Goal: Use online tool/utility: Utilize a website feature to perform a specific function

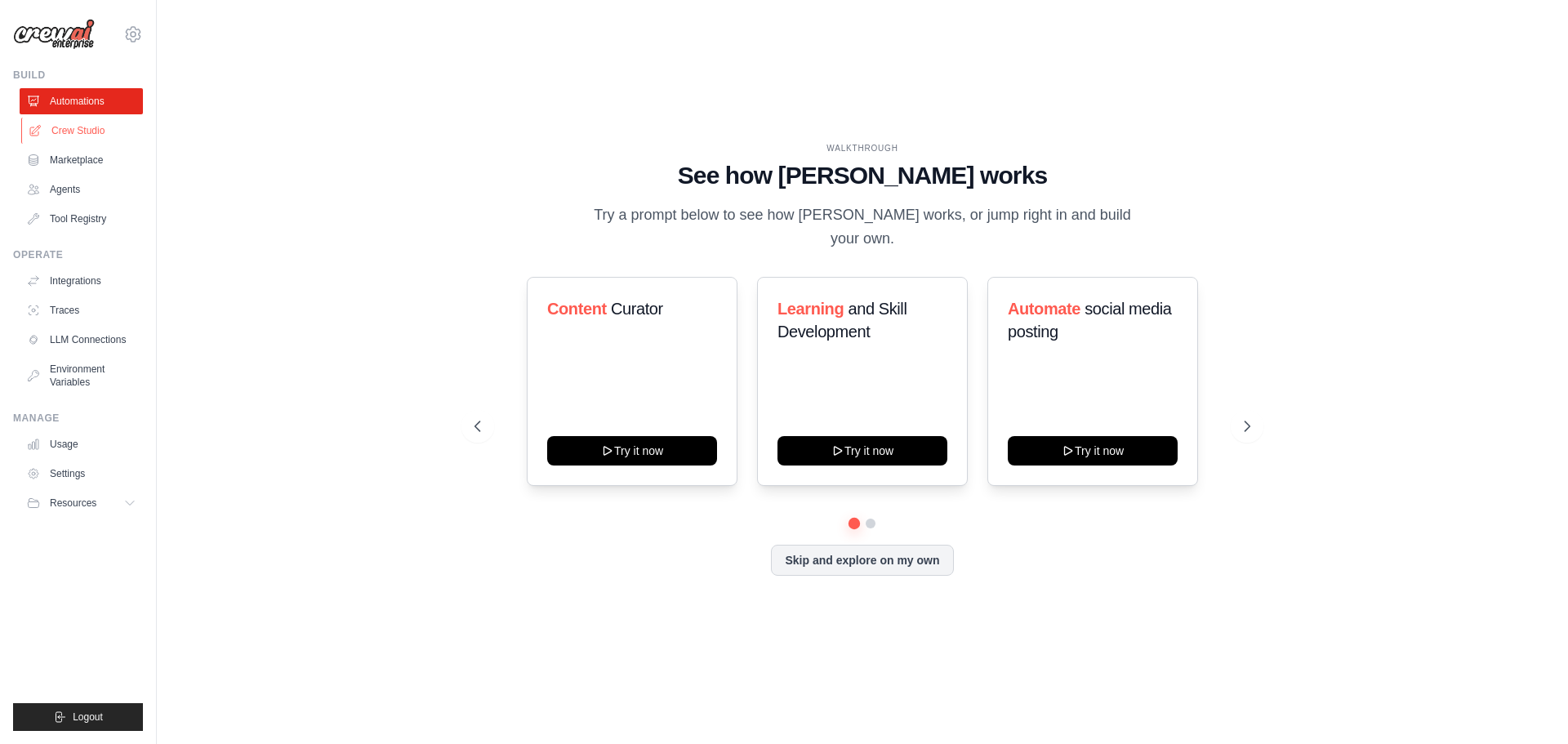
click at [83, 131] on link "Crew Studio" at bounding box center [83, 130] width 123 height 26
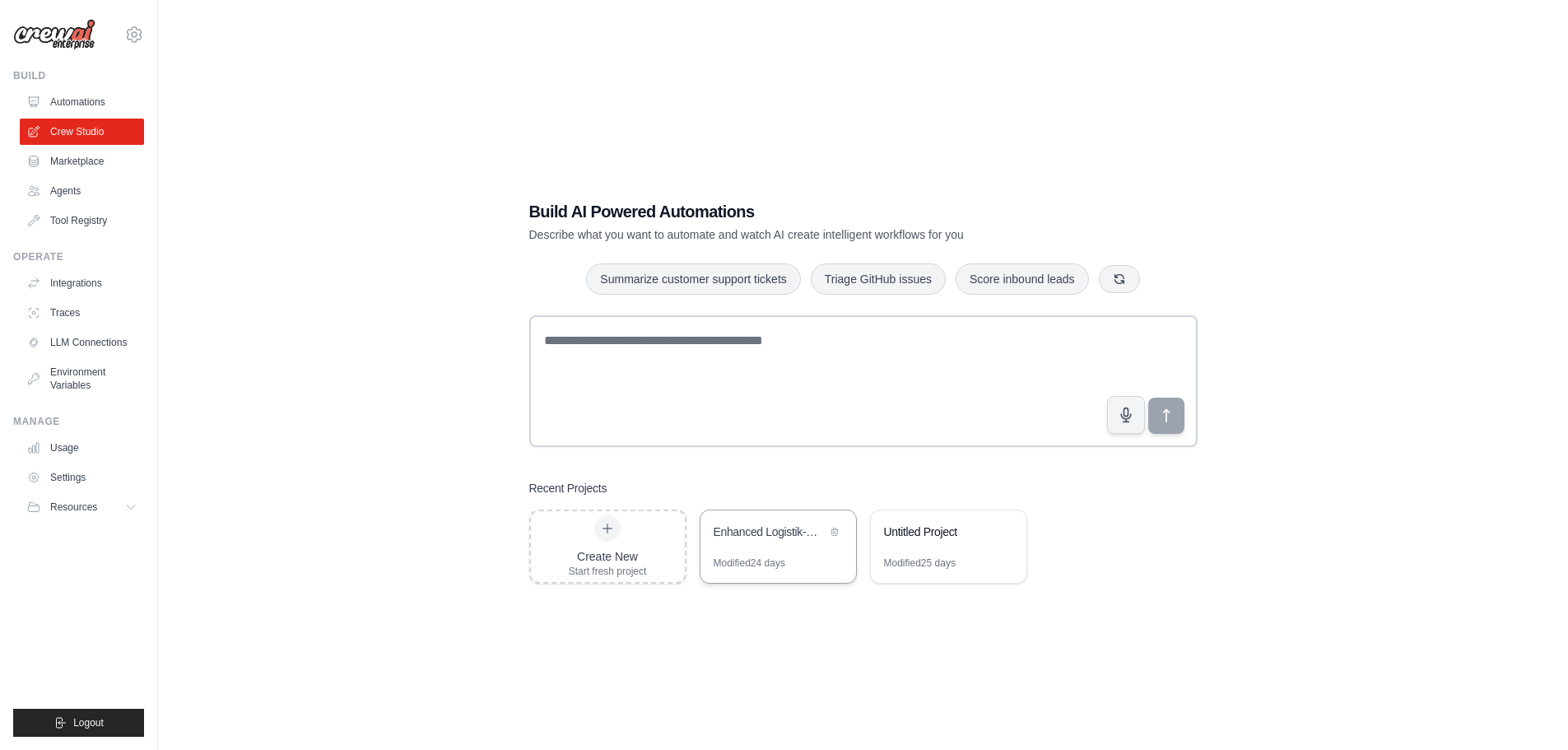
click at [737, 513] on div "Enhanced Logistik-Monitoring mit Deutschland-Intelligence & PDF-Reports" at bounding box center [778, 533] width 156 height 46
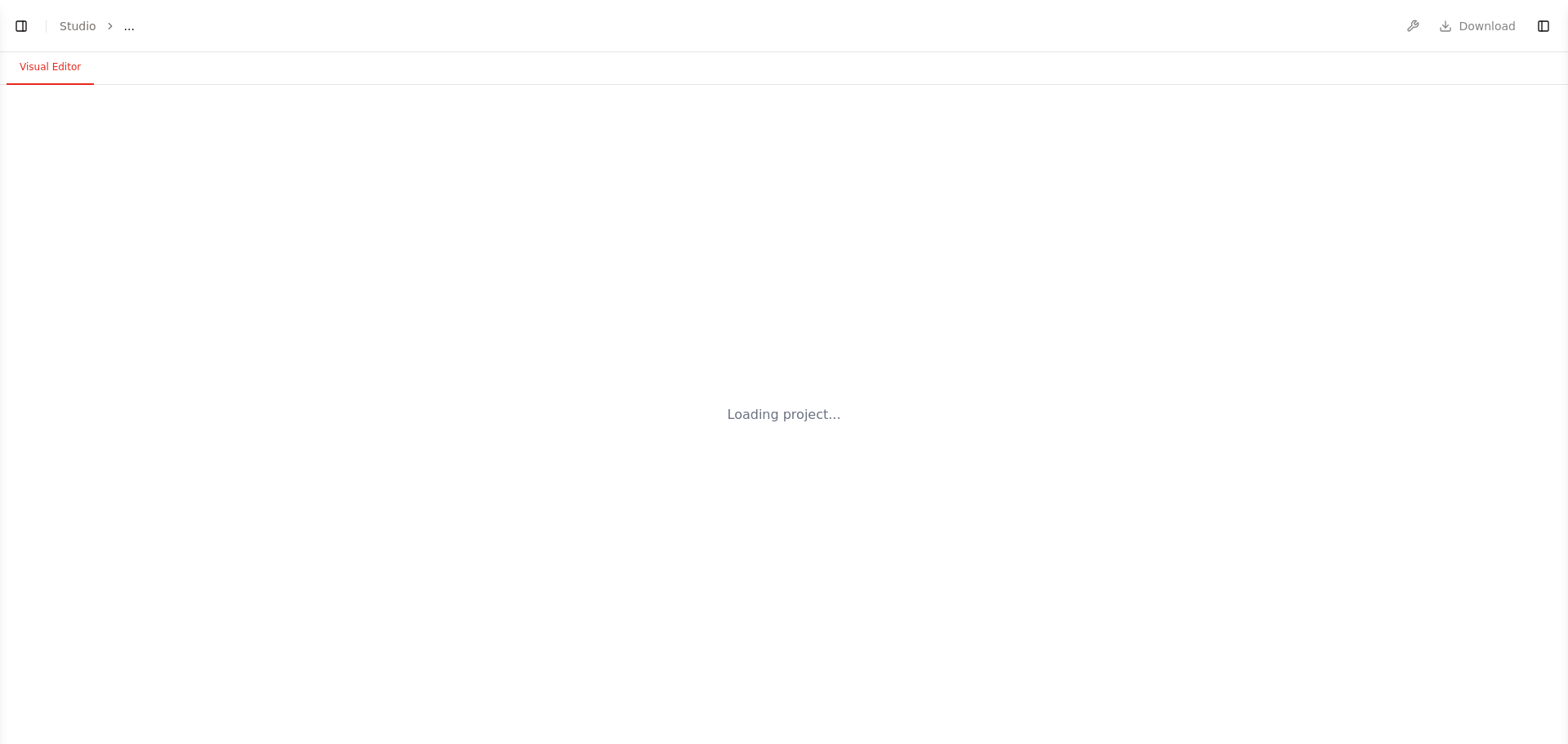
select select "****"
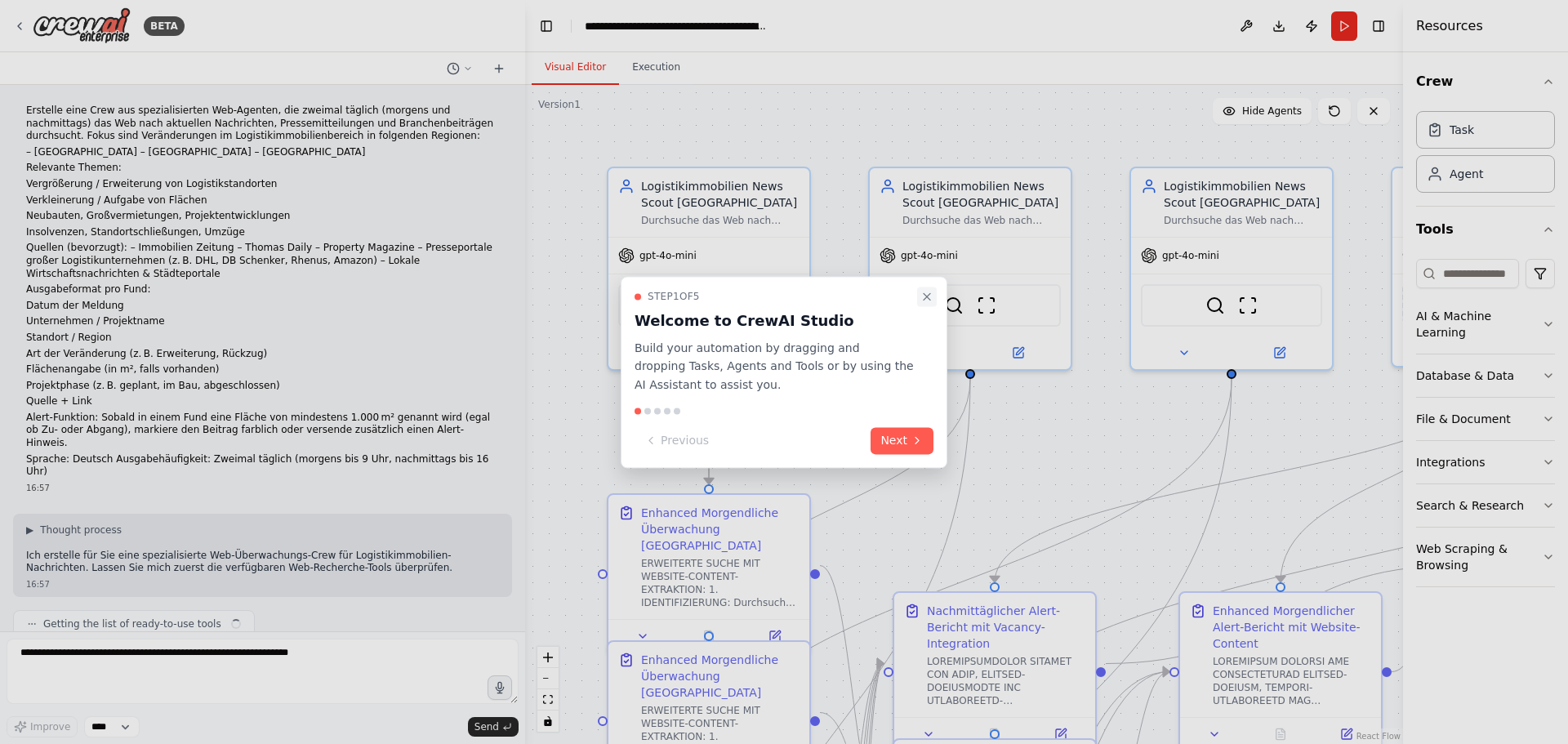
scroll to position [63785, 0]
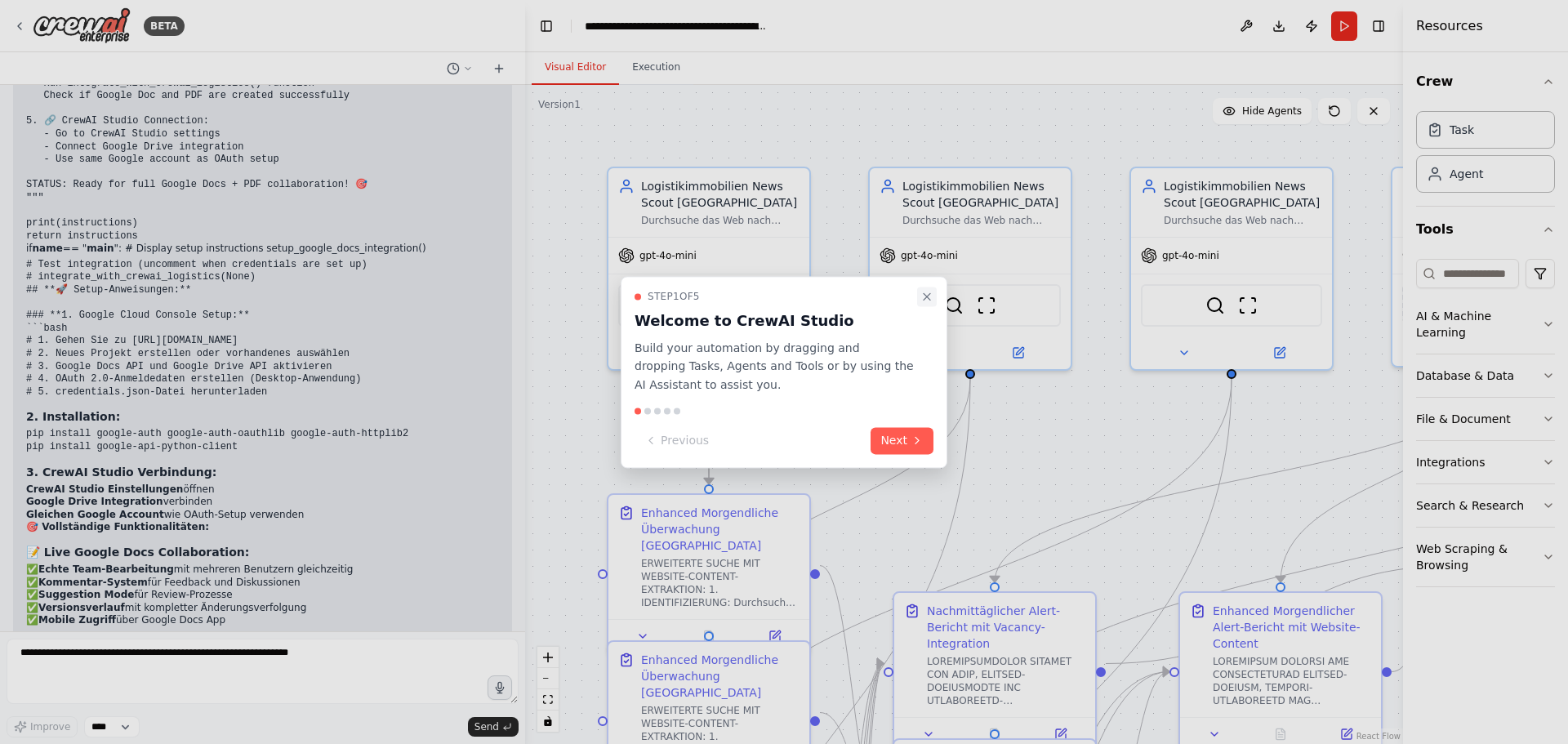
click at [923, 298] on icon "Close walkthrough" at bounding box center [928, 297] width 13 height 13
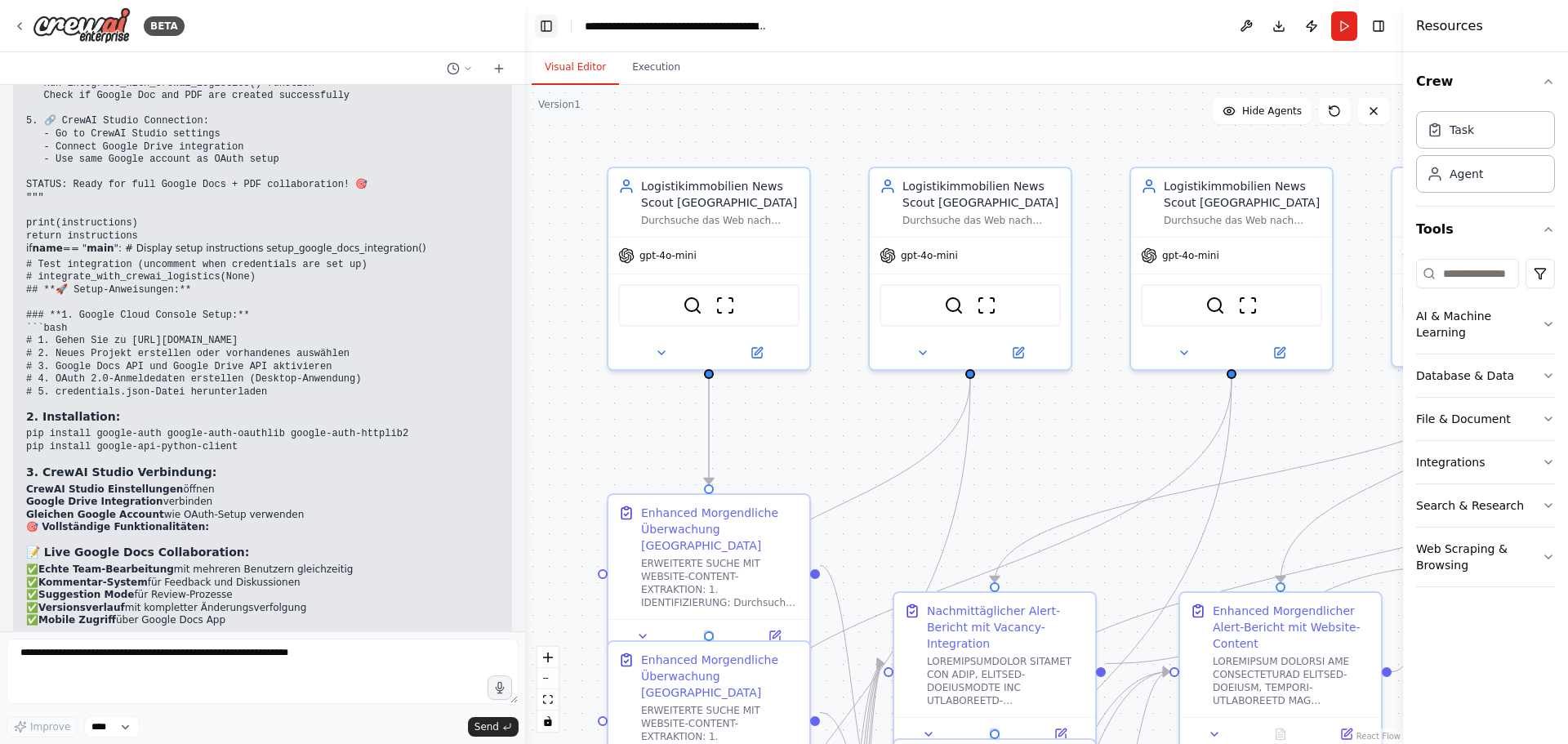
click at [539, 30] on button "Toggle Left Sidebar" at bounding box center [546, 26] width 23 height 23
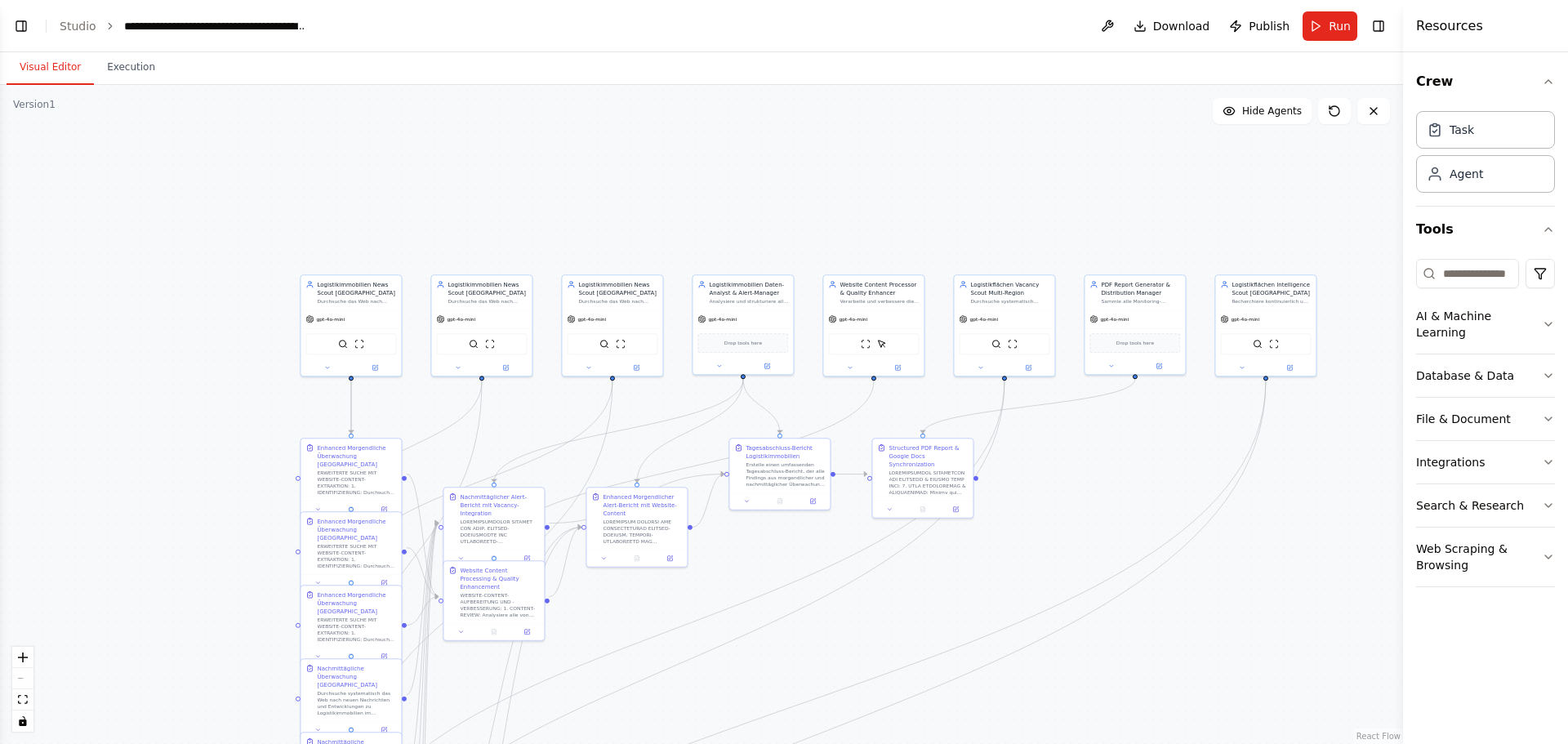
drag, startPoint x: 981, startPoint y: 598, endPoint x: 902, endPoint y: 594, distance: 79.1
click at [893, 610] on div ".deletable-edge-delete-btn { width: 20px; height: 20px; border: 0px solid #ffff…" at bounding box center [701, 414] width 1403 height 659
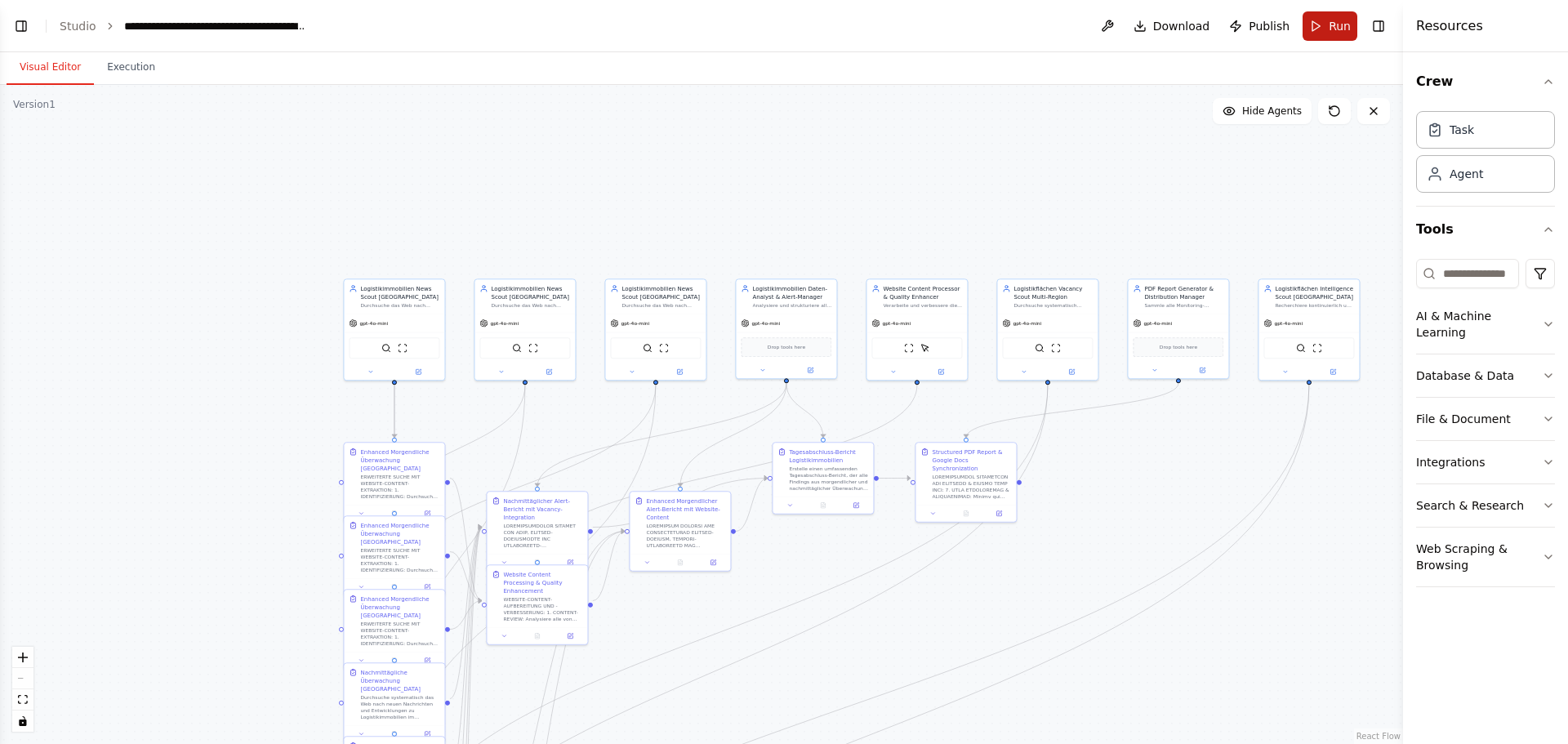
click at [1326, 16] on button "Run" at bounding box center [1330, 26] width 55 height 30
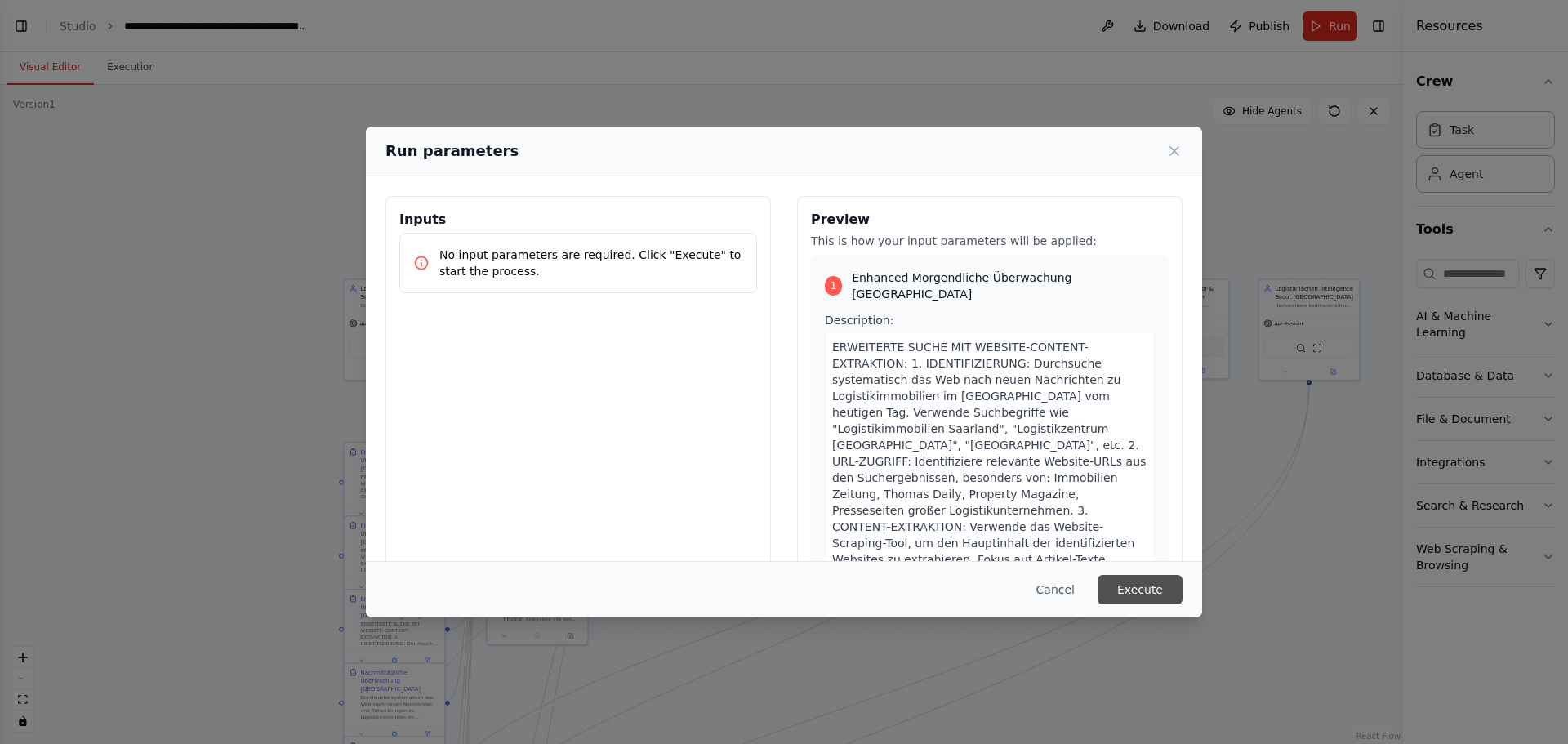
click at [1151, 593] on button "Execute" at bounding box center [1140, 589] width 84 height 30
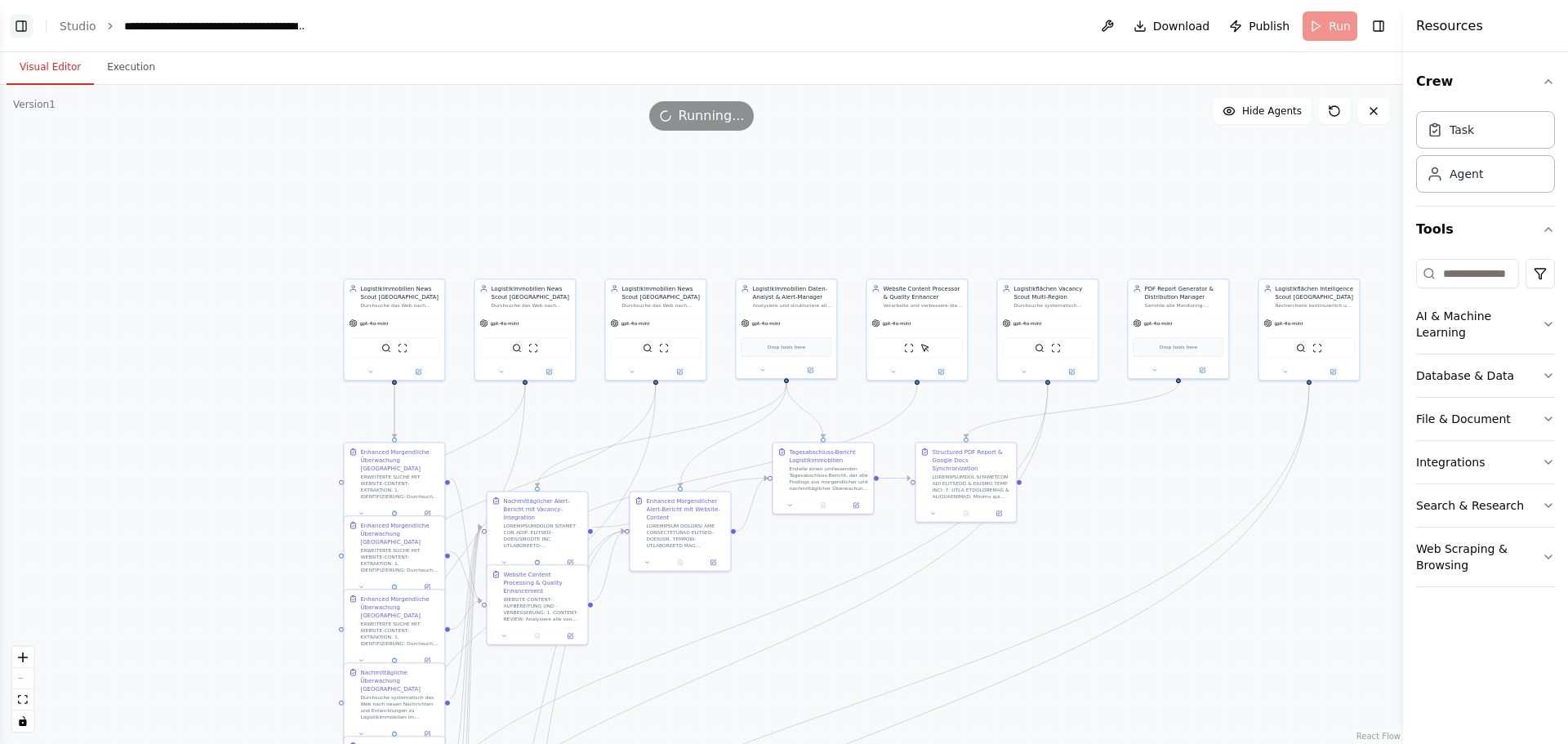
click at [18, 30] on button "Toggle Left Sidebar" at bounding box center [21, 26] width 23 height 23
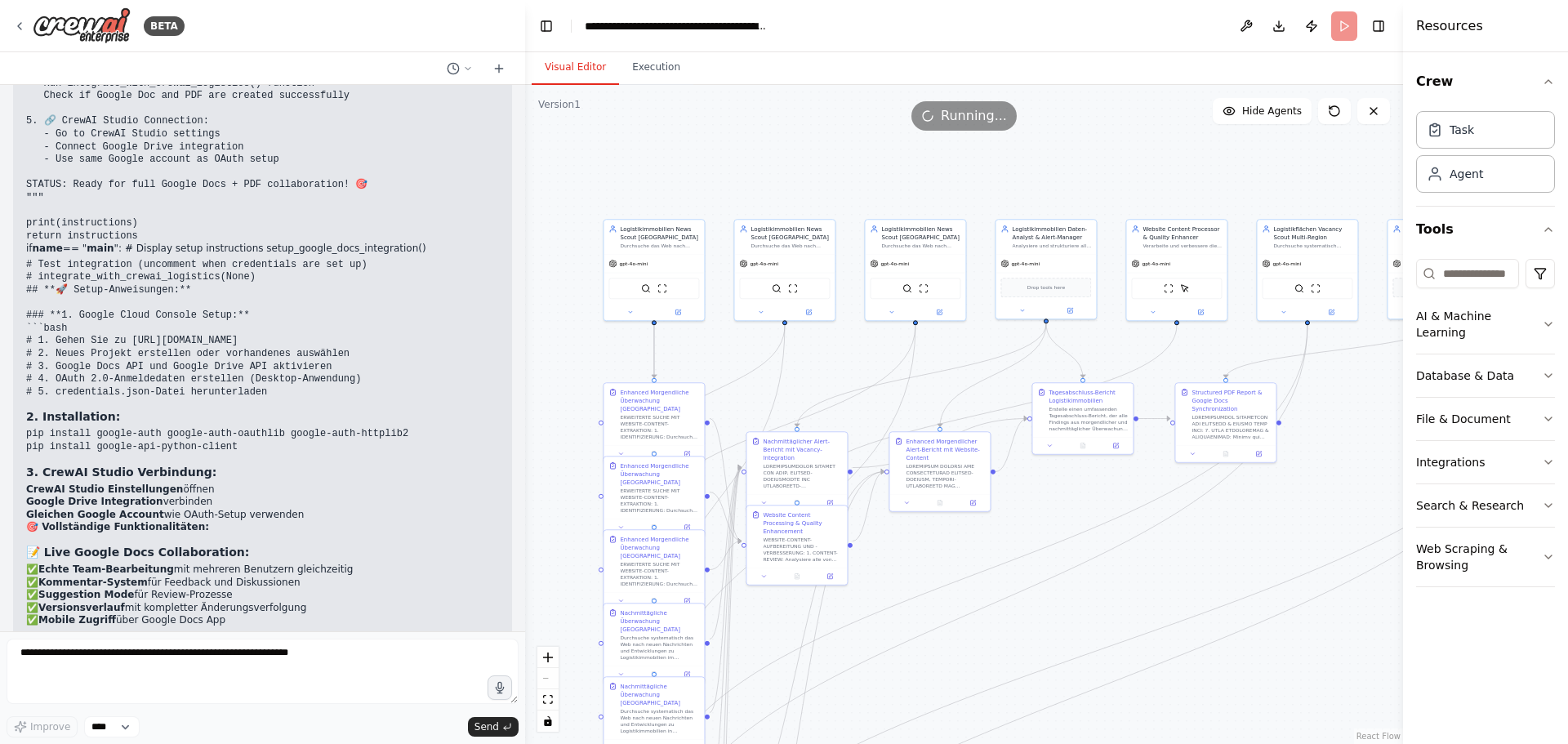
drag, startPoint x: 780, startPoint y: 468, endPoint x: 514, endPoint y: 409, distance: 272.5
click at [514, 409] on div "BETA Erstelle eine Crew aus spezialisierten Web-Agenten, die zweimal täglich (m…" at bounding box center [784, 372] width 1568 height 744
click at [540, 28] on button "Toggle Left Sidebar" at bounding box center [546, 26] width 23 height 23
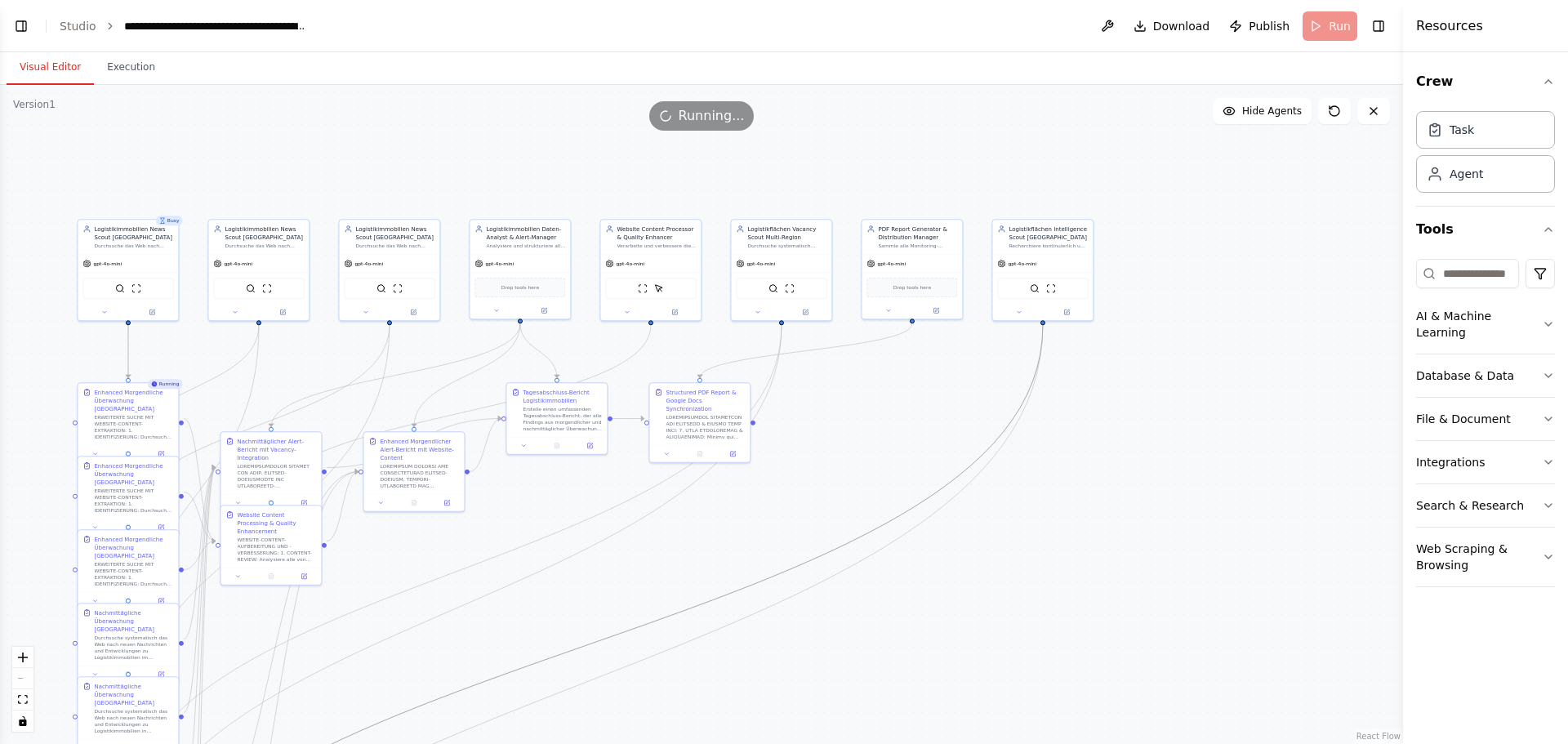
drag, startPoint x: 854, startPoint y: 538, endPoint x: 1078, endPoint y: 386, distance: 270.7
click at [1078, 386] on div ".deletable-edge-delete-btn { width: 20px; height: 20px; border: 0px solid #ffff…" at bounding box center [701, 414] width 1403 height 659
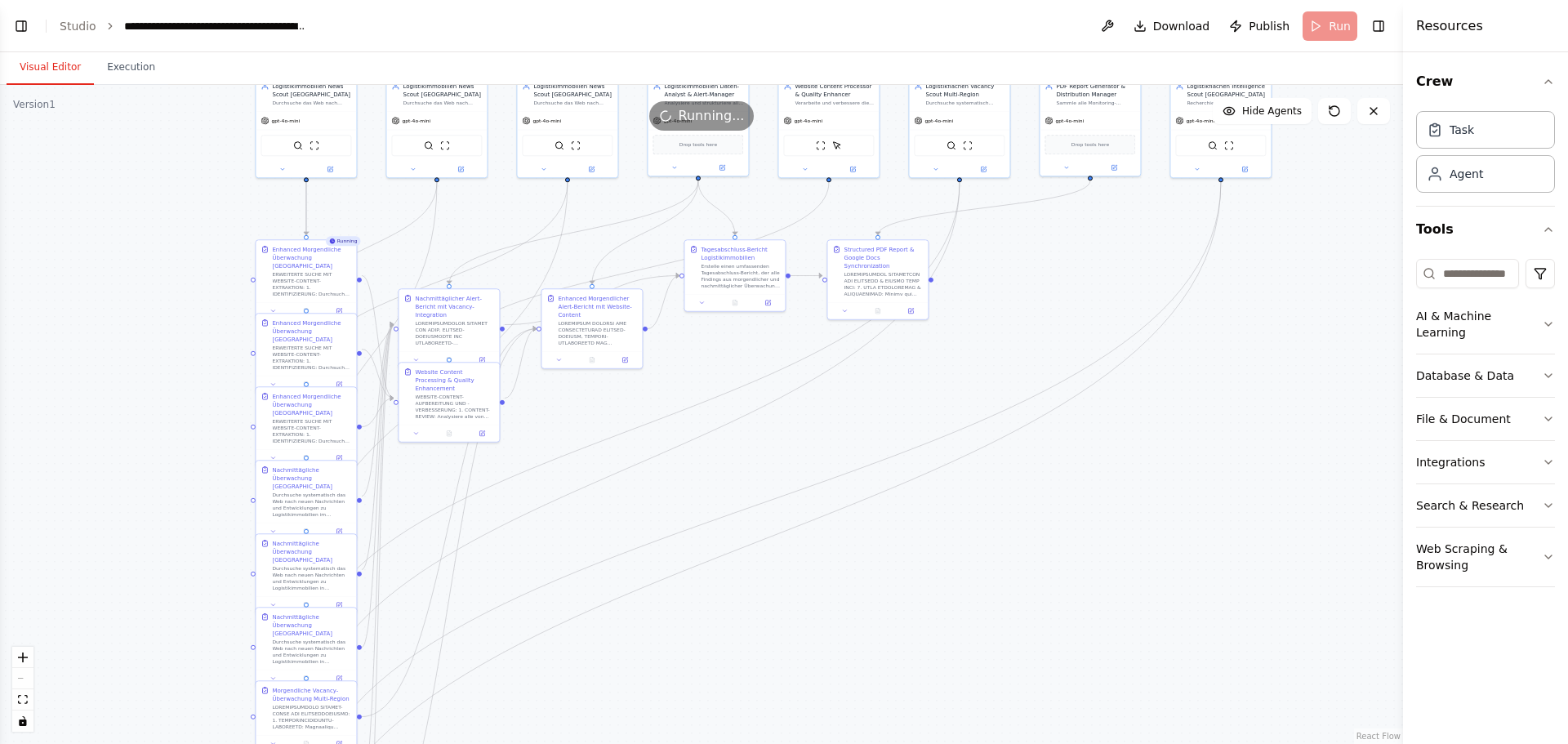
drag, startPoint x: 1066, startPoint y: 533, endPoint x: 1243, endPoint y: 391, distance: 226.9
click at [1243, 391] on div ".deletable-edge-delete-btn { width: 20px; height: 20px; border: 0px solid #ffff…" at bounding box center [701, 414] width 1403 height 659
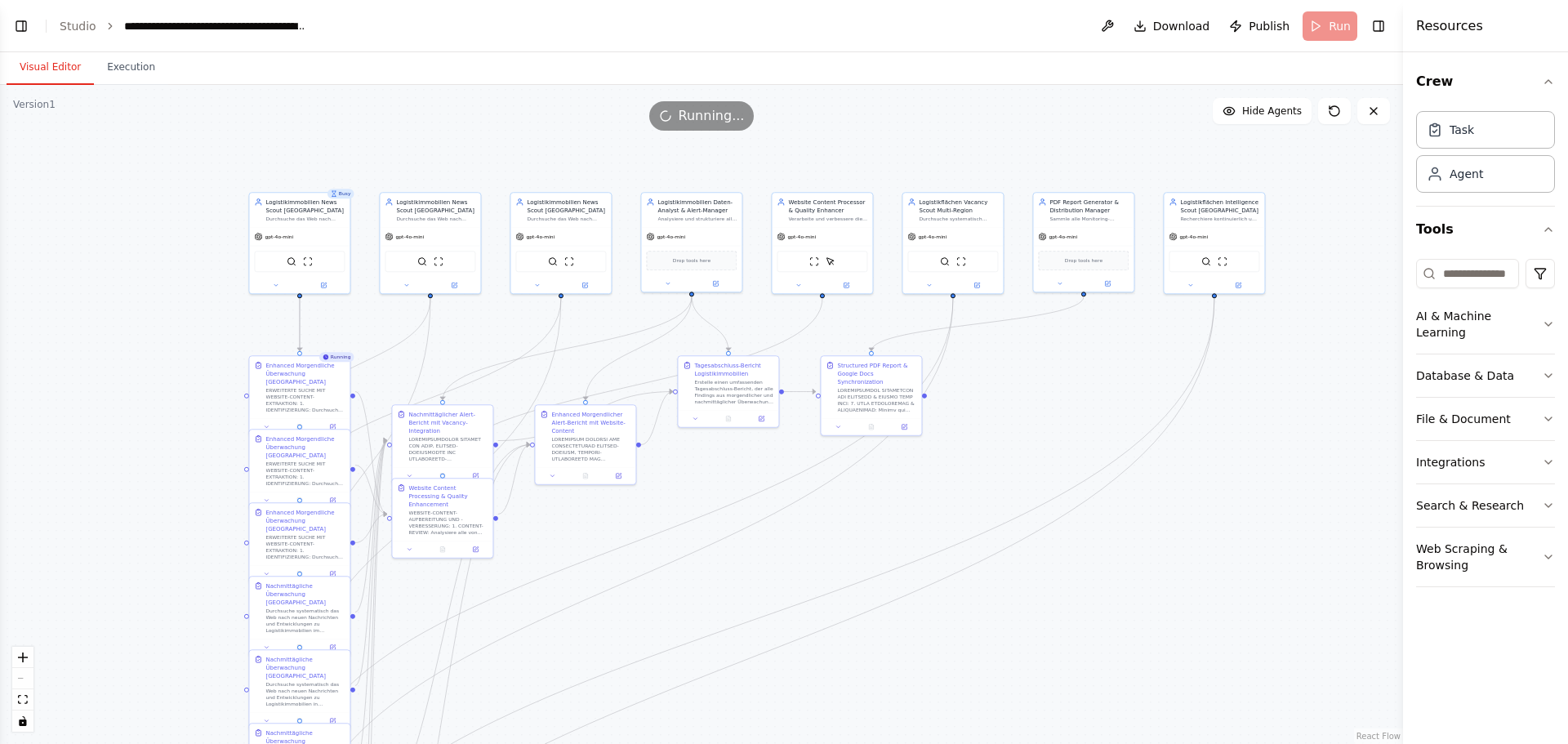
drag, startPoint x: 1219, startPoint y: 380, endPoint x: 1213, endPoint y: 494, distance: 114.2
click at [1213, 494] on div ".deletable-edge-delete-btn { width: 20px; height: 20px; border: 0px solid #ffff…" at bounding box center [701, 414] width 1403 height 659
click at [1168, 18] on span "Download" at bounding box center [1182, 26] width 58 height 16
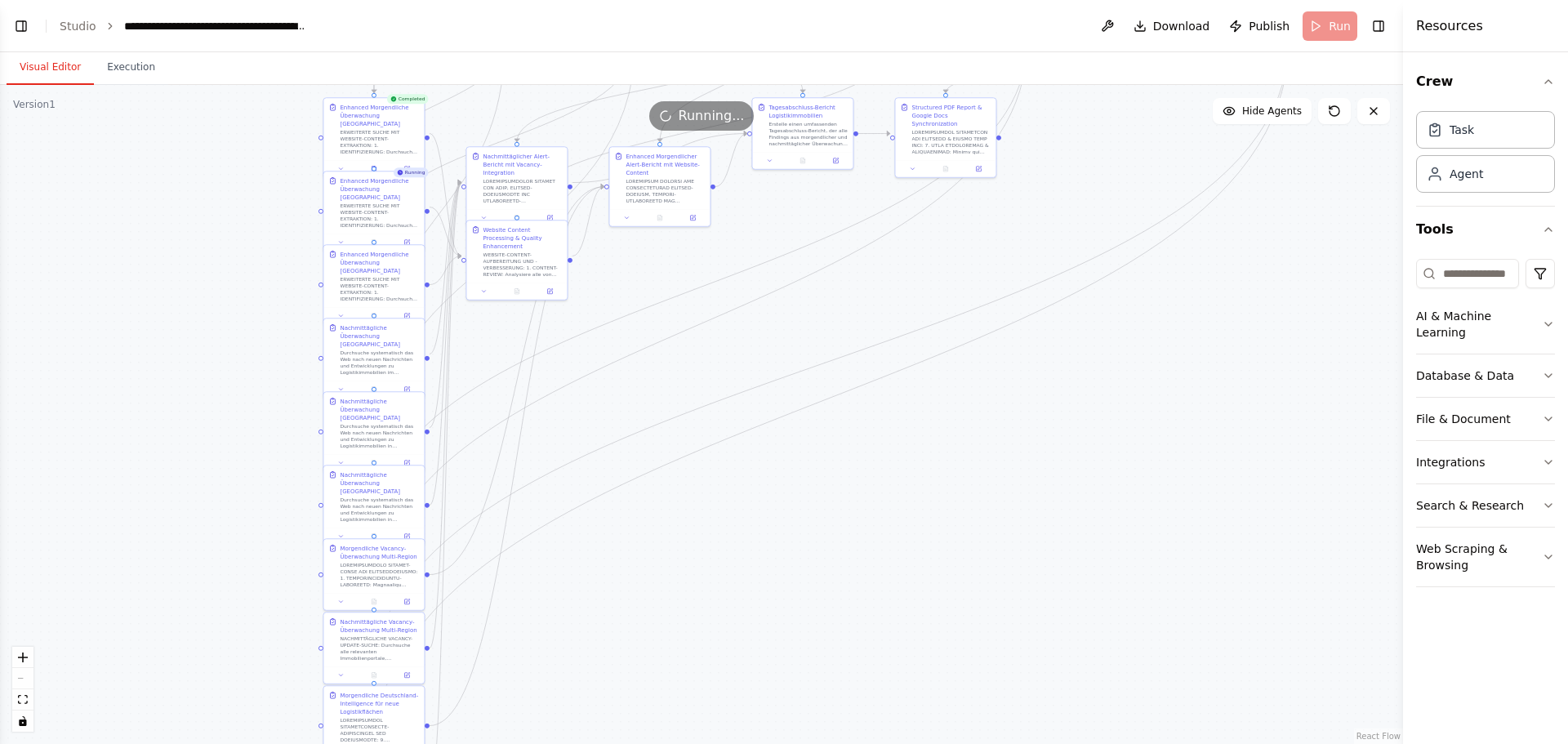
drag, startPoint x: 1040, startPoint y: 618, endPoint x: 1114, endPoint y: 358, distance: 270.3
click at [1114, 358] on div ".deletable-edge-delete-btn { width: 20px; height: 20px; border: 0px solid #ffff…" at bounding box center [701, 414] width 1403 height 659
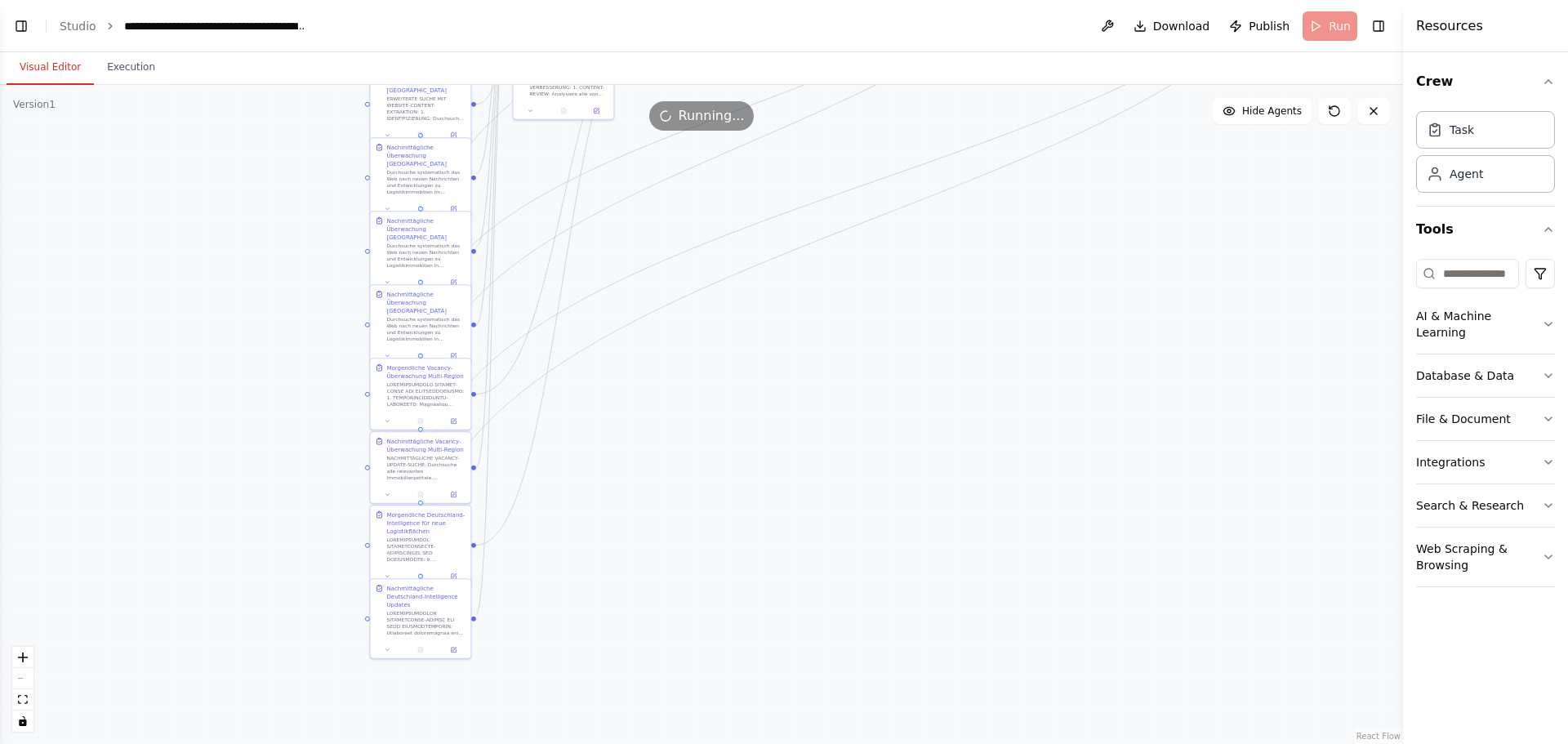
drag, startPoint x: 987, startPoint y: 506, endPoint x: 1028, endPoint y: 338, distance: 172.9
click at [1028, 338] on div ".deletable-edge-delete-btn { width: 20px; height: 20px; border: 0px solid #ffff…" at bounding box center [701, 414] width 1403 height 659
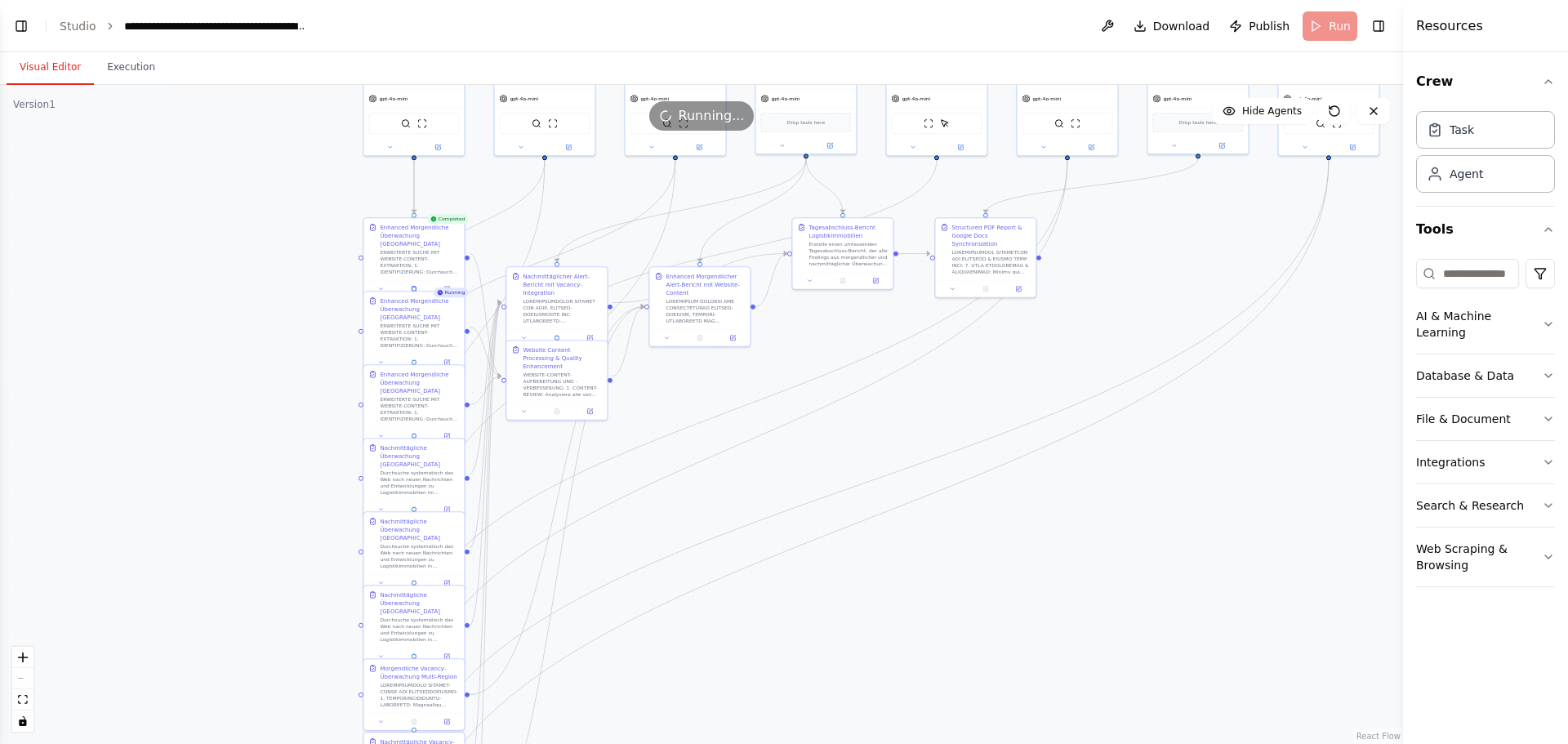
drag, startPoint x: 977, startPoint y: 296, endPoint x: 970, endPoint y: 573, distance: 277.1
click at [970, 573] on div ".deletable-edge-delete-btn { width: 20px; height: 20px; border: 0px solid #ffff…" at bounding box center [701, 414] width 1403 height 659
